Goal: Book appointment/travel/reservation

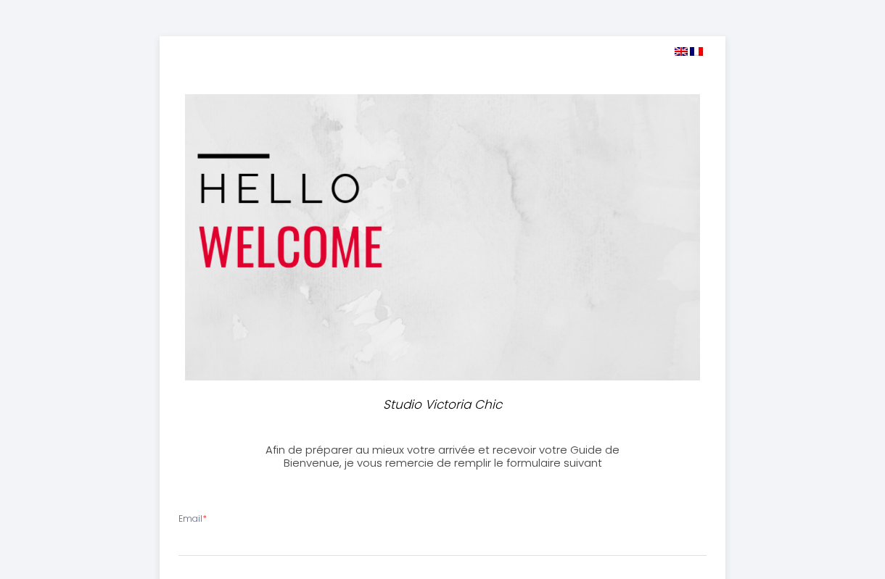
select select
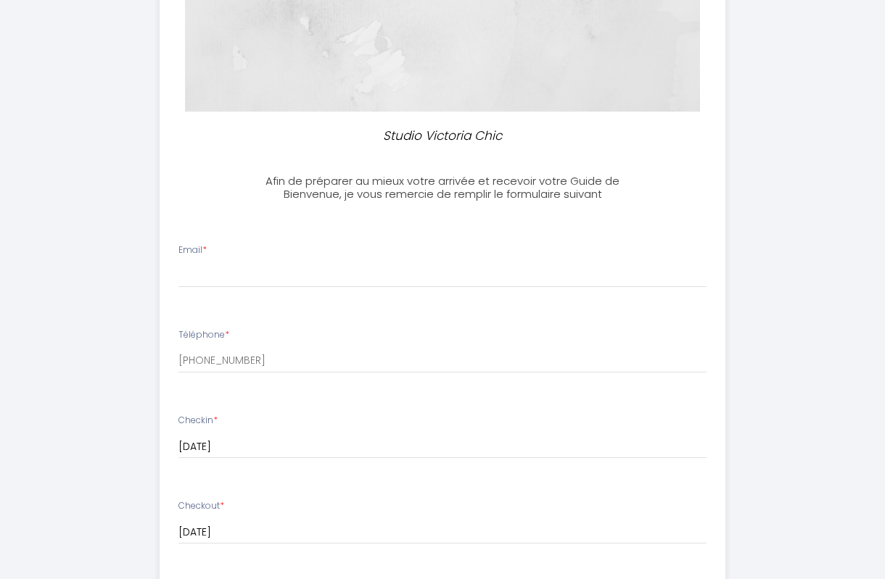
scroll to position [273, 0]
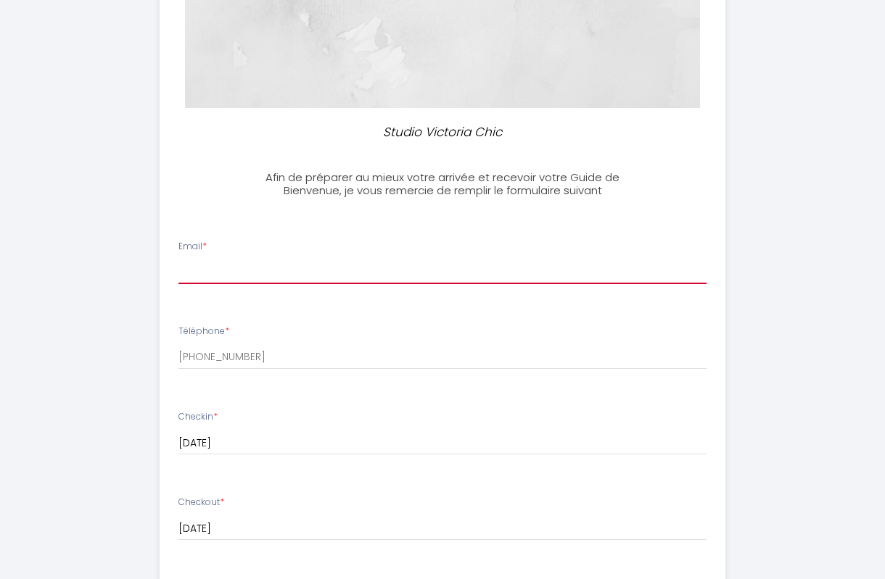
click at [362, 277] on input "Email *" at bounding box center [442, 271] width 528 height 26
type input "[EMAIL_ADDRESS][DOMAIN_NAME]"
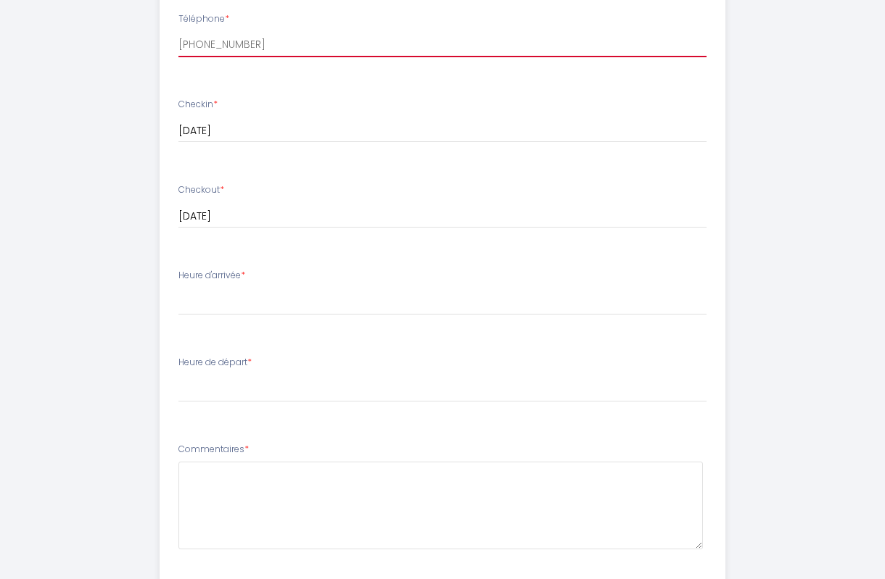
scroll to position [595, 0]
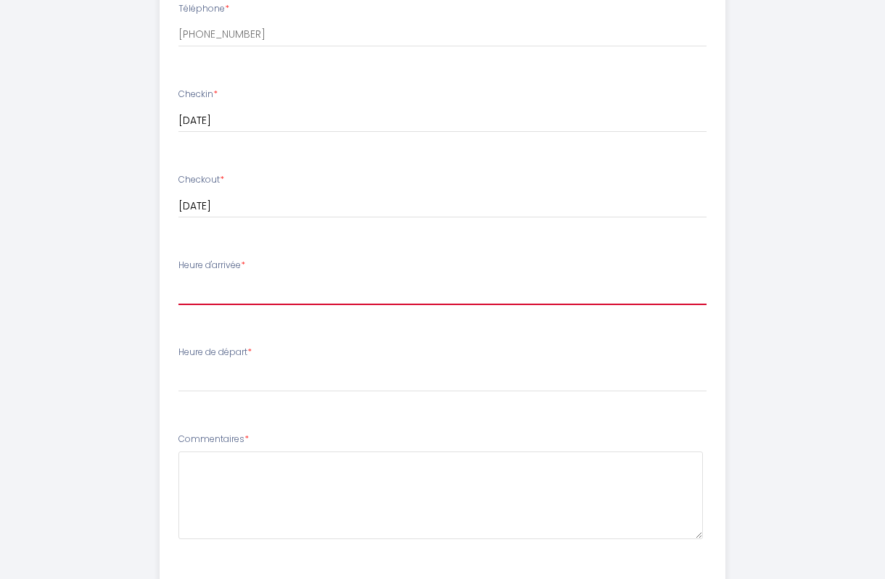
click at [290, 295] on select "14:00 14:30 15:00 15:30 16:00 16:30 17:00 17:30 18:00 18:30 19:00 19:30 20:00 2…" at bounding box center [442, 292] width 528 height 28
click at [178, 278] on select "14:00 14:30 15:00 15:30 16:00 16:30 17:00 17:30 18:00 18:30 19:00 19:30 20:00 2…" at bounding box center [442, 292] width 528 height 28
click at [211, 293] on select "14:00 14:30 15:00 15:30 16:00 16:30 17:00 17:30 18:00 18:30 19:00 19:30 20:00 2…" at bounding box center [442, 292] width 528 height 28
select select "14:00"
click at [178, 278] on select "14:00 14:30 15:00 15:30 16:00 16:30 17:00 17:30 18:00 18:30 19:00 19:30 20:00 2…" at bounding box center [442, 292] width 528 height 28
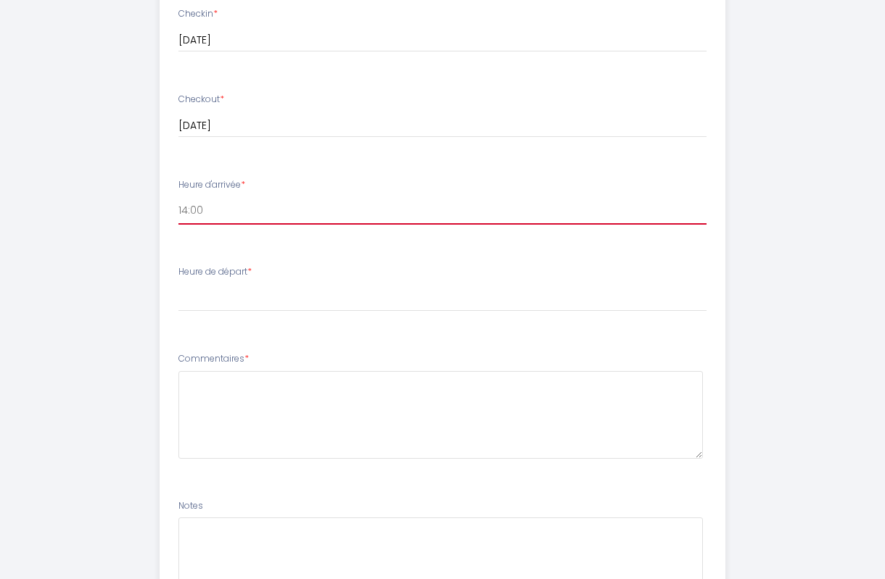
scroll to position [694, 0]
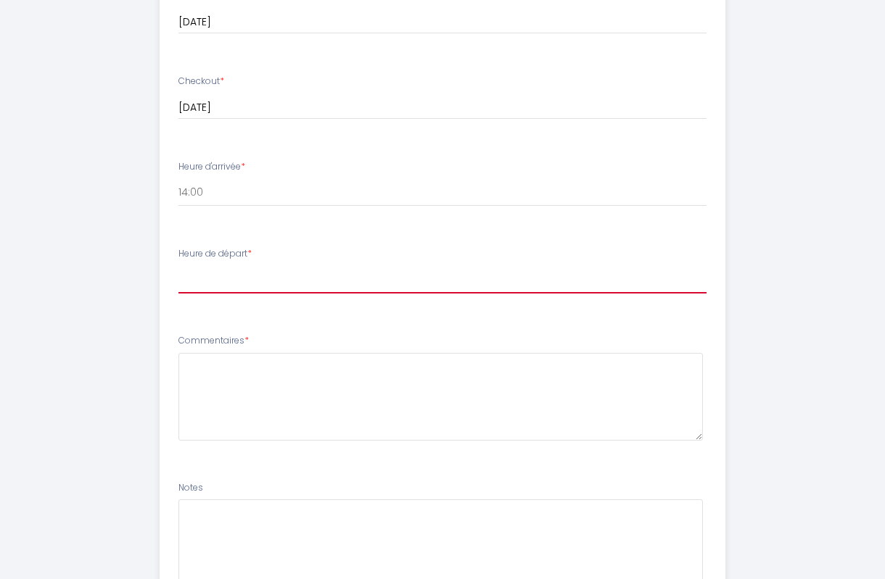
click at [239, 286] on select "00:00 00:30 01:00 01:30 02:00 02:30 03:00 03:30 04:00 04:30 05:00 05:30 06:00 0…" at bounding box center [442, 280] width 528 height 28
select select "10:00"
click at [178, 266] on select "00:00 00:30 01:00 01:30 02:00 02:30 03:00 03:30 04:00 04:30 05:00 05:30 06:00 0…" at bounding box center [442, 280] width 528 height 28
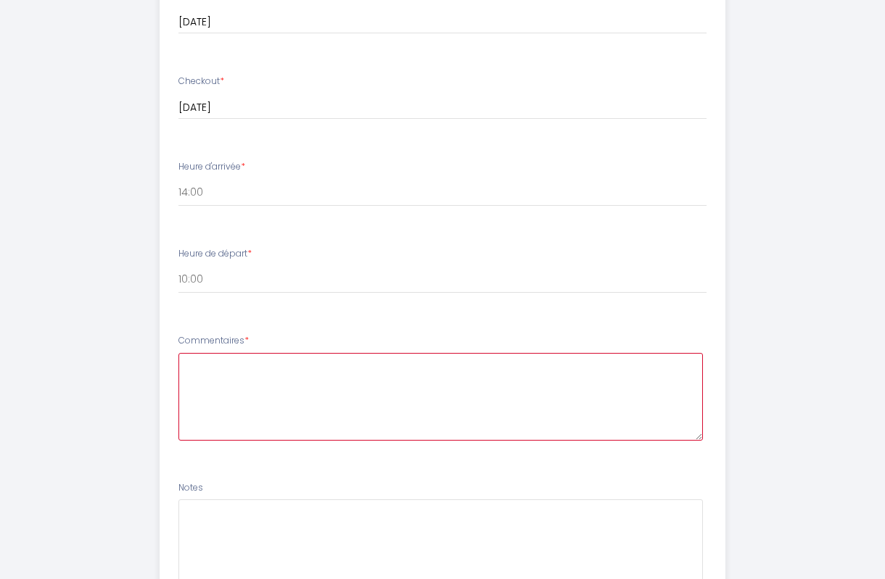
click at [280, 379] on textarea at bounding box center [440, 397] width 524 height 88
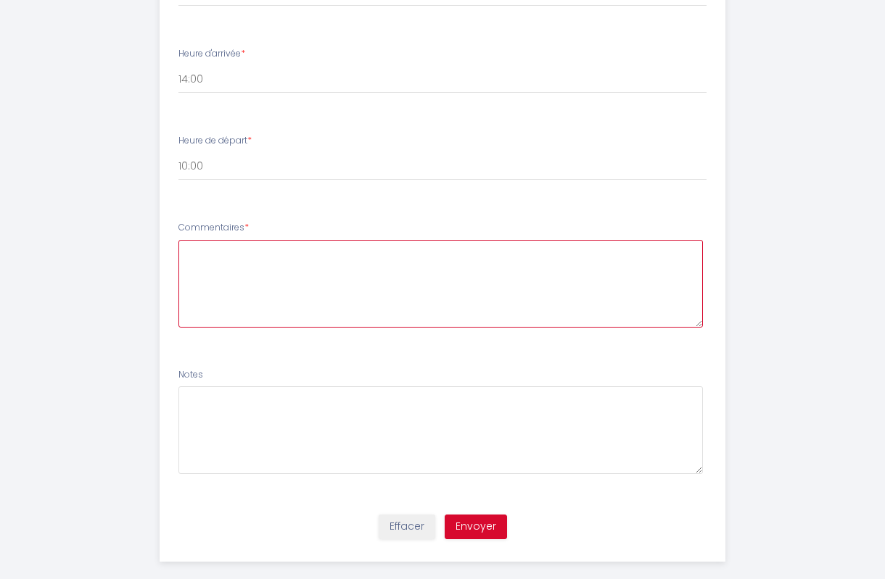
scroll to position [826, 0]
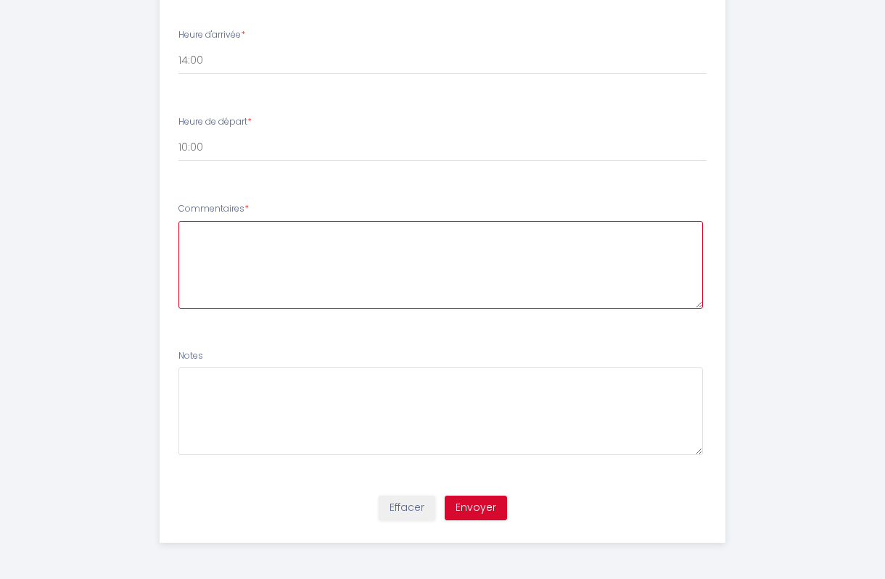
paste textarea "nous nous réjouissons de notre séjour chez vous, nous avons besoin d'une place …"
type textarea "nous nous réjouissons de notre séjour chez vous, nous avons besoin d'une place …"
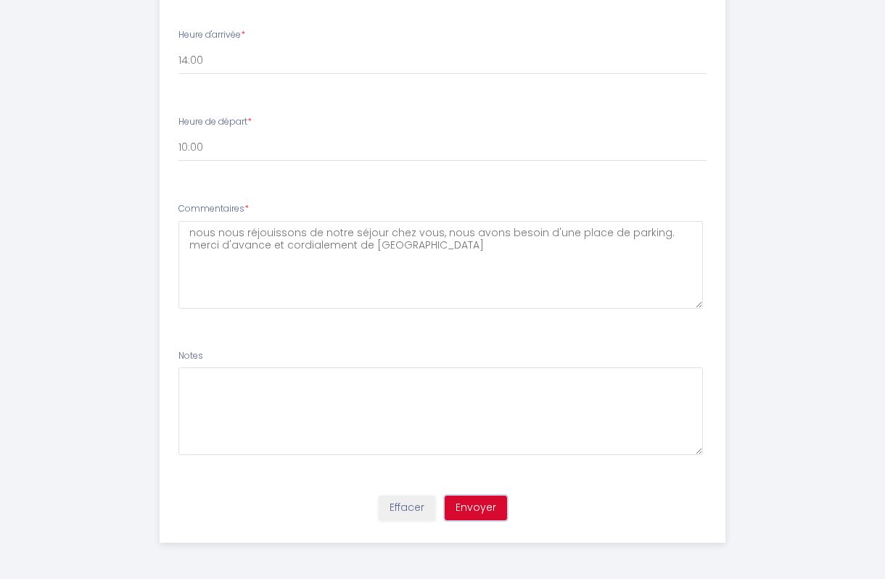
click at [476, 508] on button "Envoyer" at bounding box center [476, 508] width 62 height 25
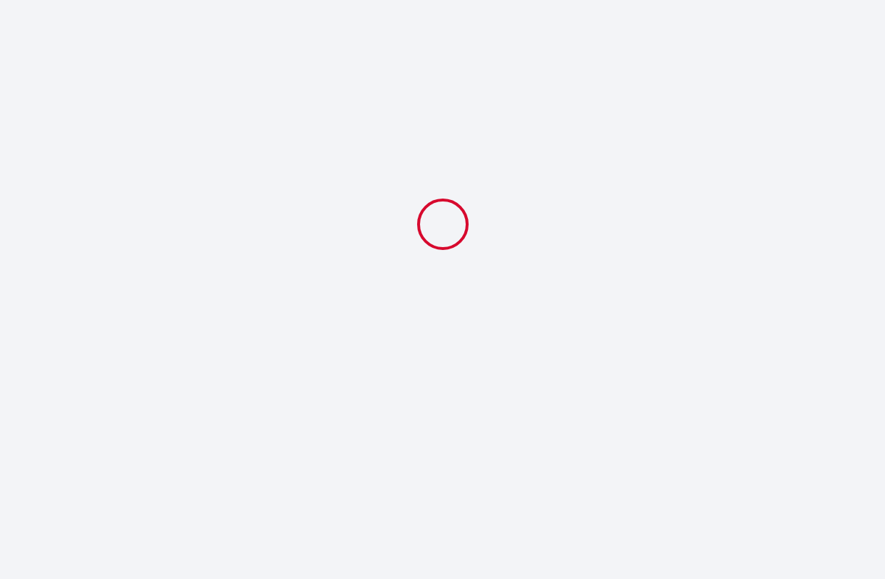
select select "10:00"
